Goal: Transaction & Acquisition: Purchase product/service

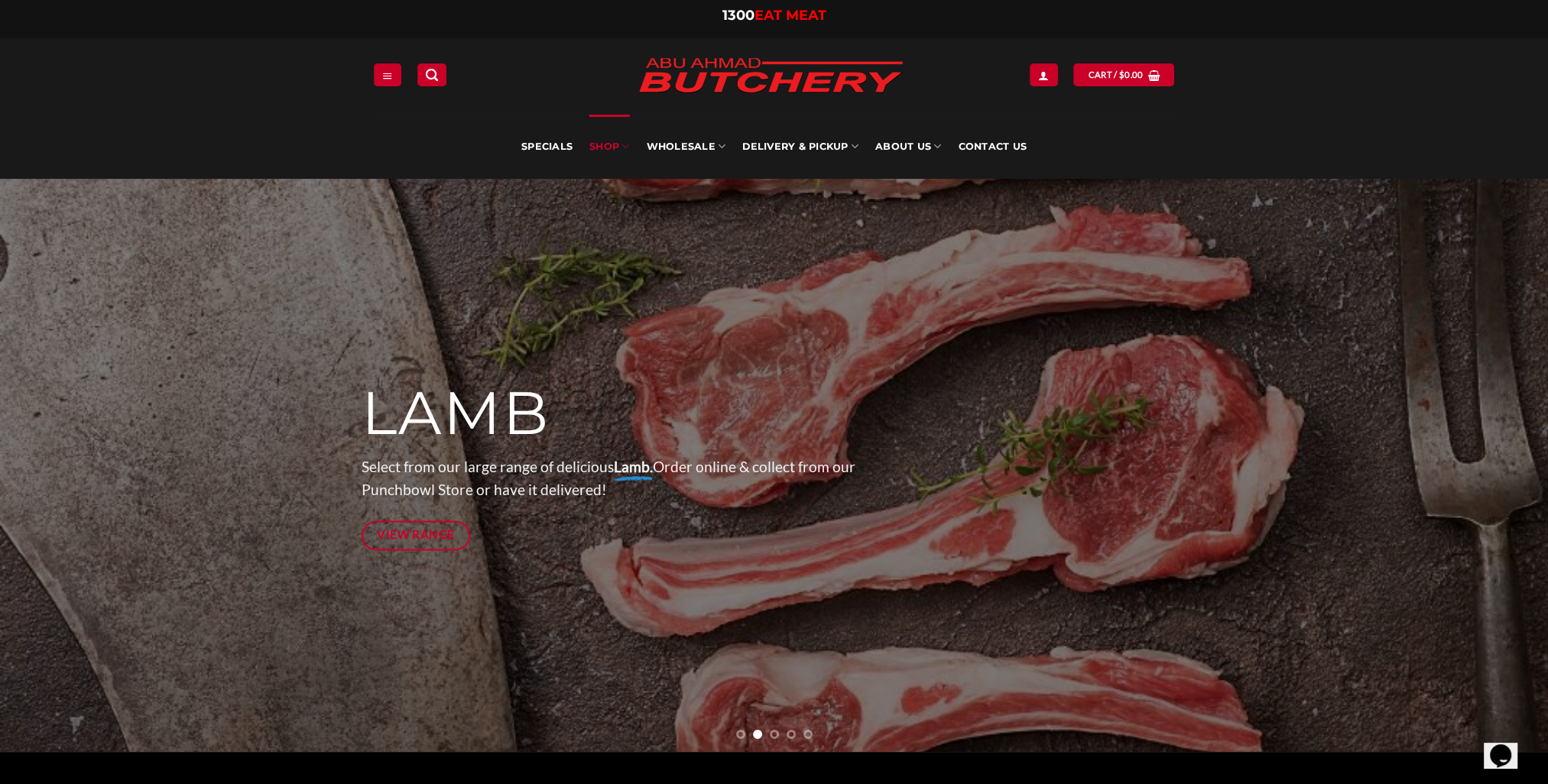
click at [609, 147] on link "SHOP" at bounding box center [609, 147] width 40 height 64
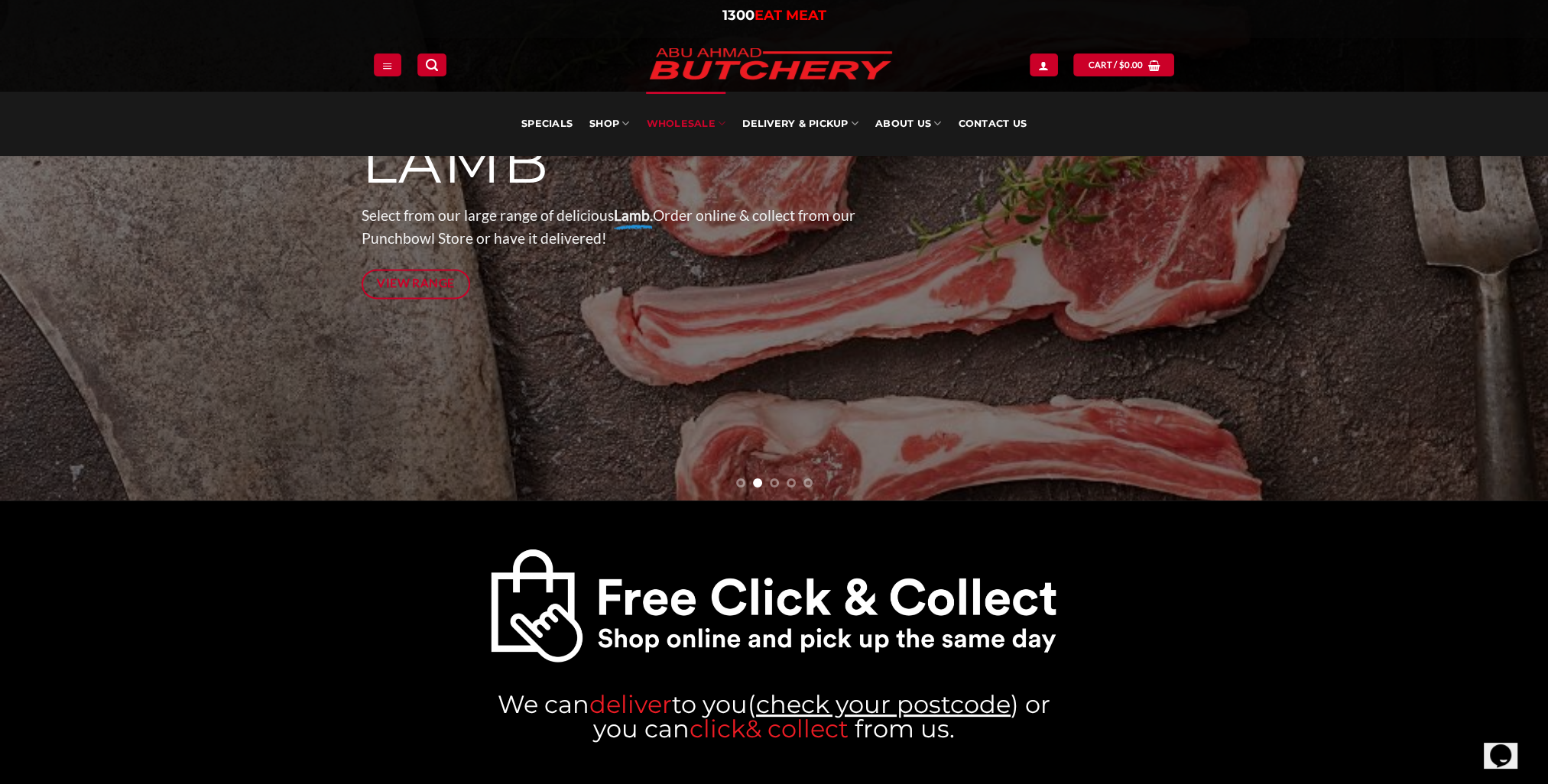
scroll to position [229, 0]
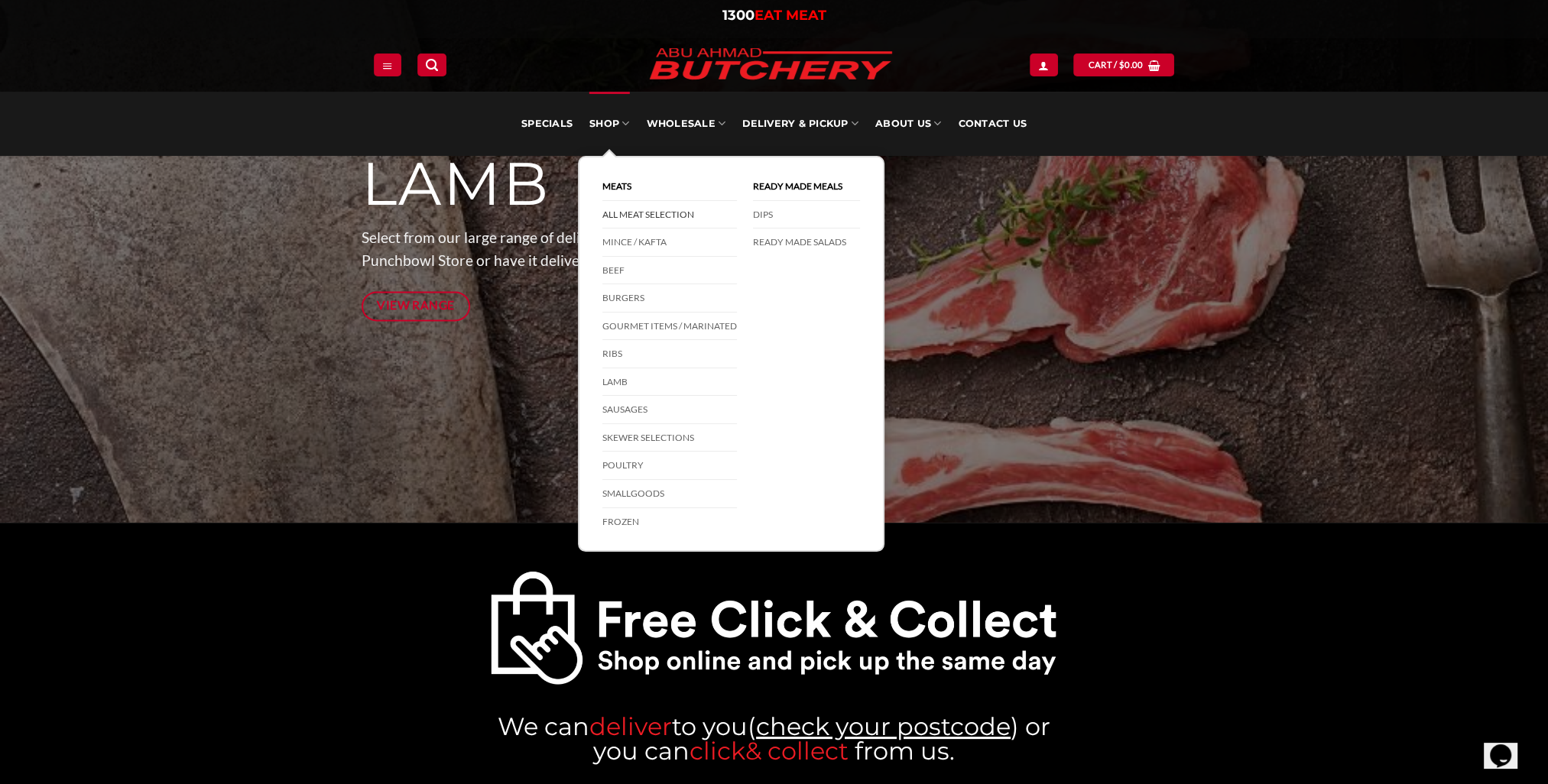
click at [639, 210] on link "All Meat Selection" at bounding box center [670, 215] width 135 height 28
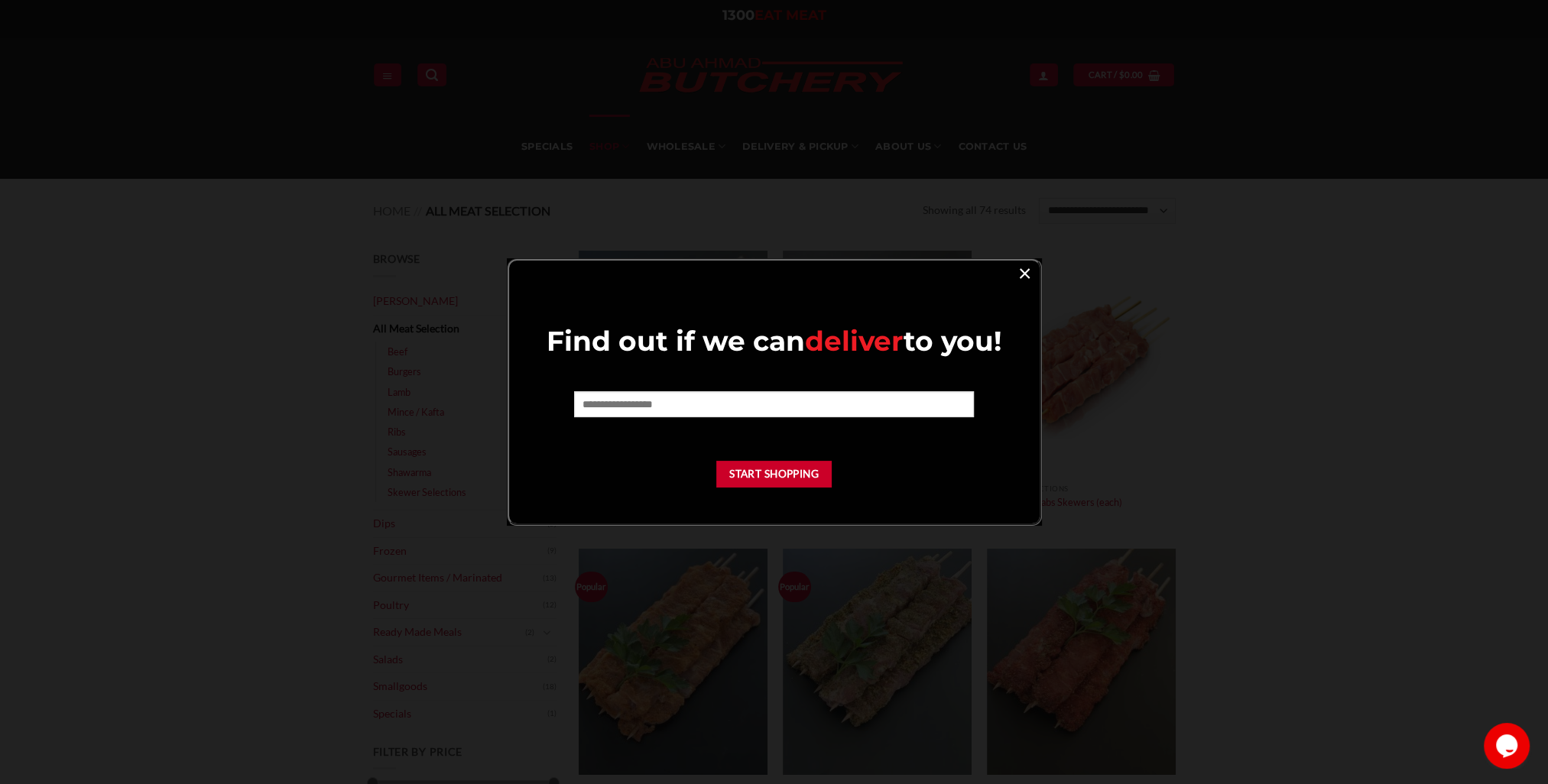
click at [1025, 270] on link "×" at bounding box center [1025, 272] width 22 height 20
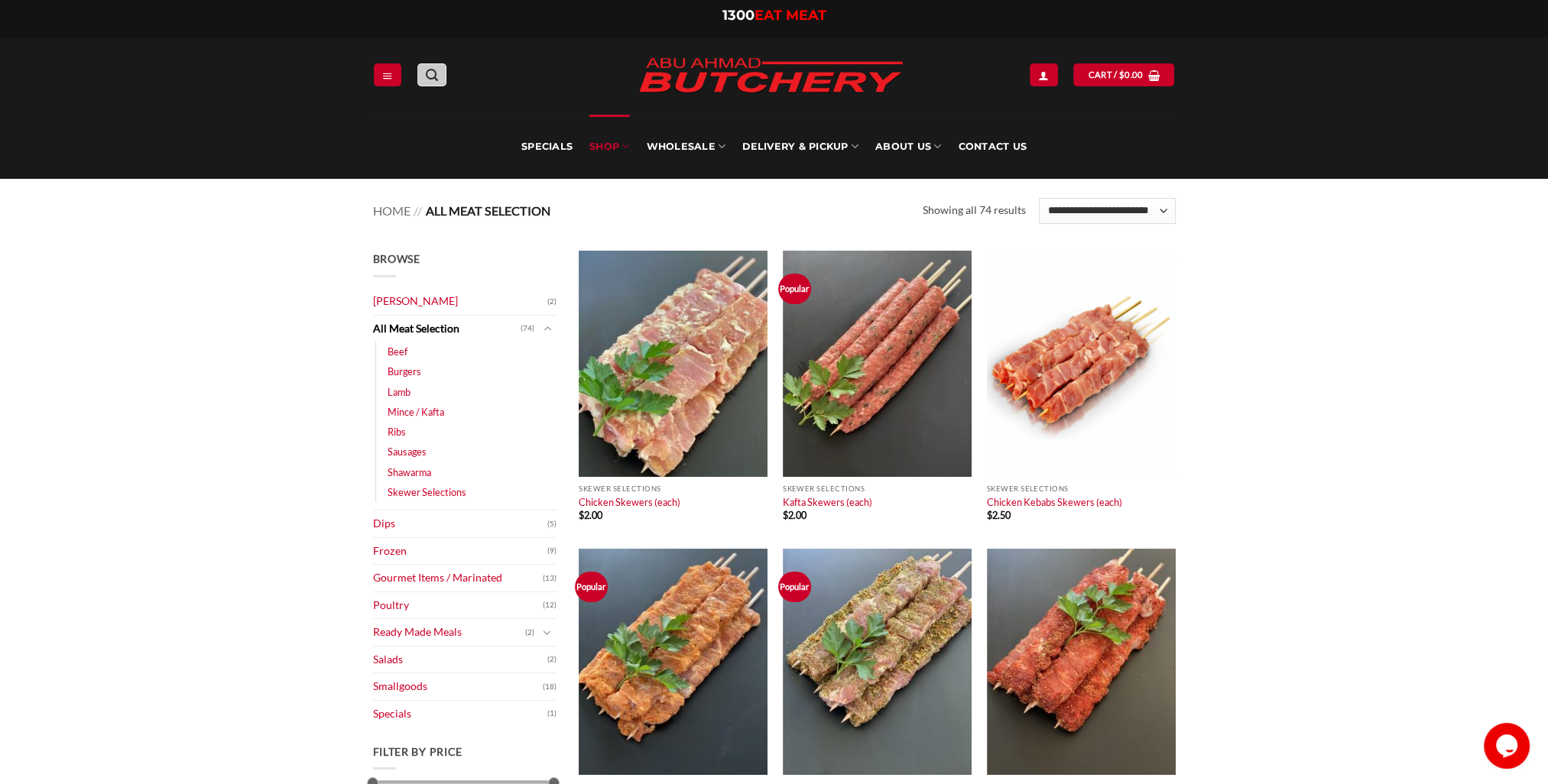
click at [442, 78] on link "Search" at bounding box center [432, 74] width 29 height 22
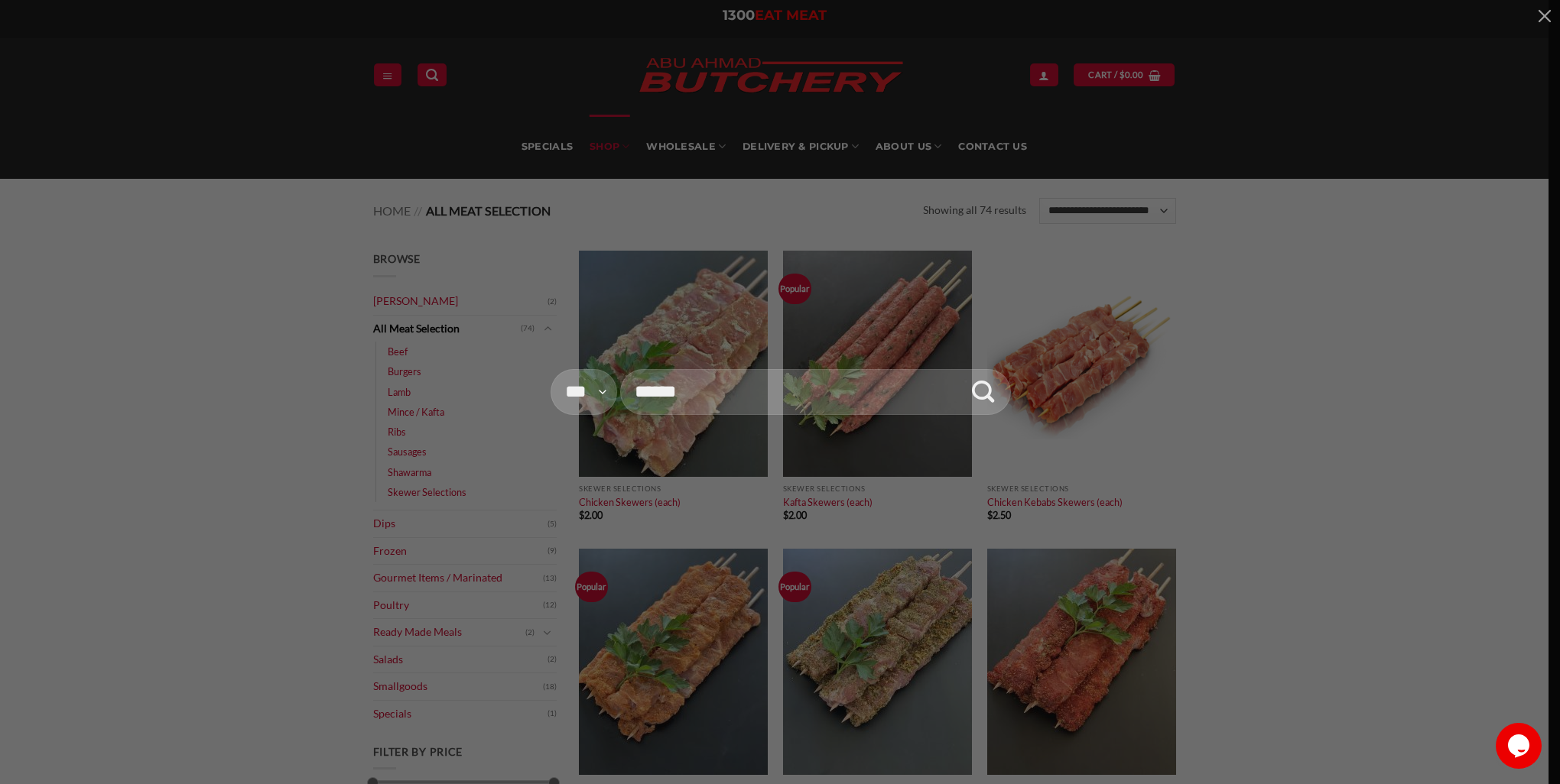
type input "******"
click at [959, 363] on button "Submit" at bounding box center [983, 392] width 47 height 58
